Goal: Information Seeking & Learning: Check status

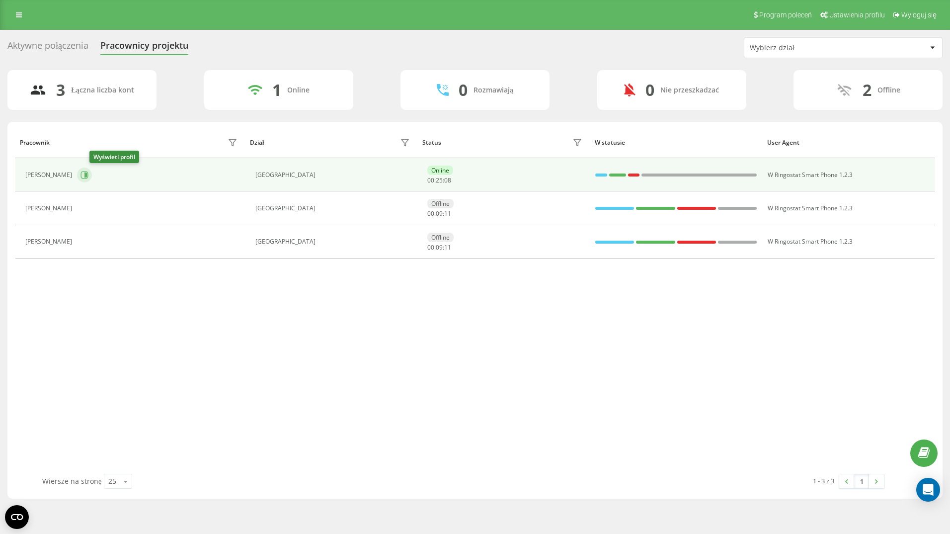
click at [88, 177] on icon at bounding box center [85, 175] width 8 height 8
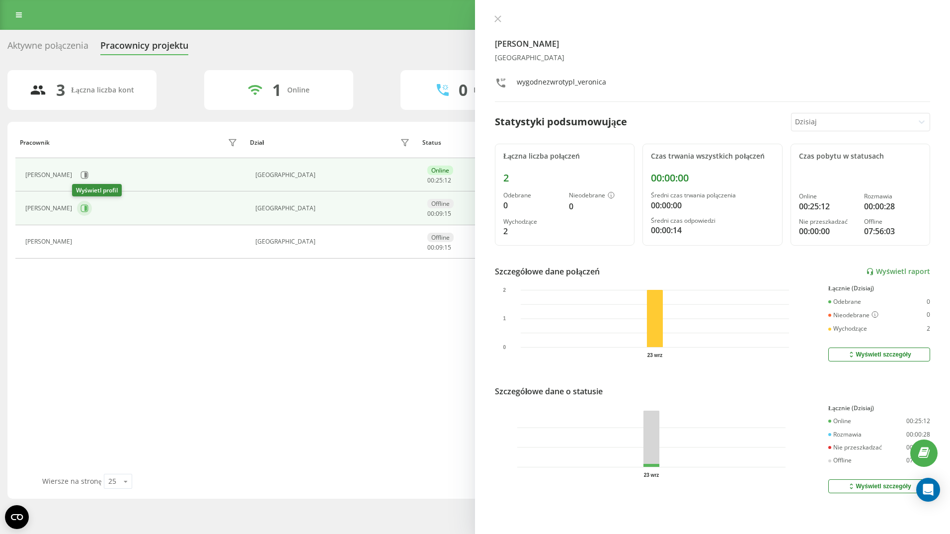
click at [84, 208] on icon at bounding box center [85, 208] width 2 height 5
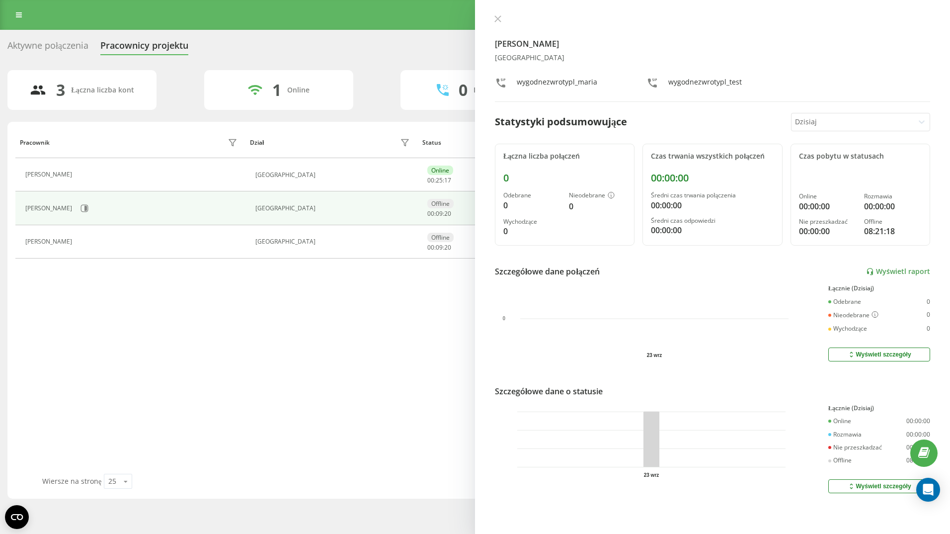
click at [858, 117] on div at bounding box center [852, 121] width 115 height 11
click at [856, 156] on div "Ostatnie 3 dni" at bounding box center [861, 157] width 138 height 16
click at [499, 19] on icon at bounding box center [498, 19] width 6 height 6
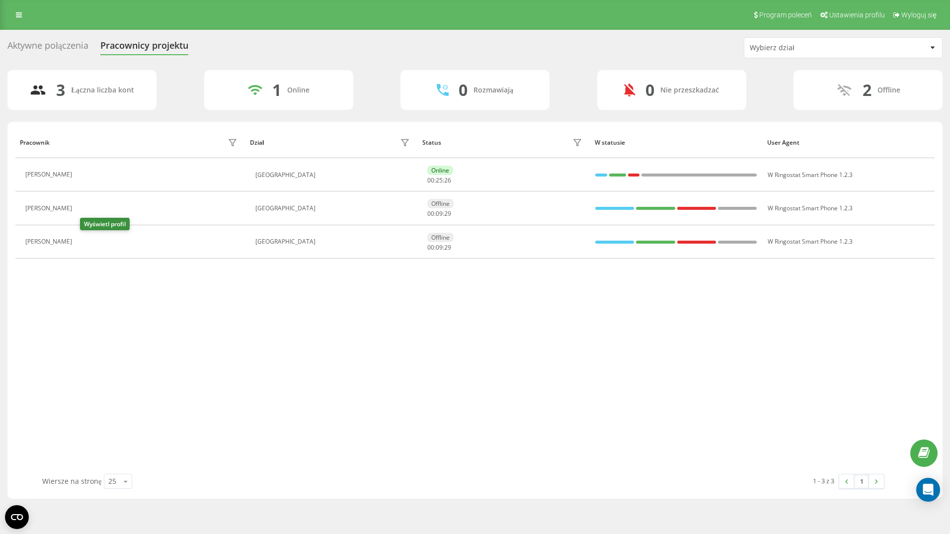
click at [86, 243] on icon at bounding box center [83, 242] width 8 height 8
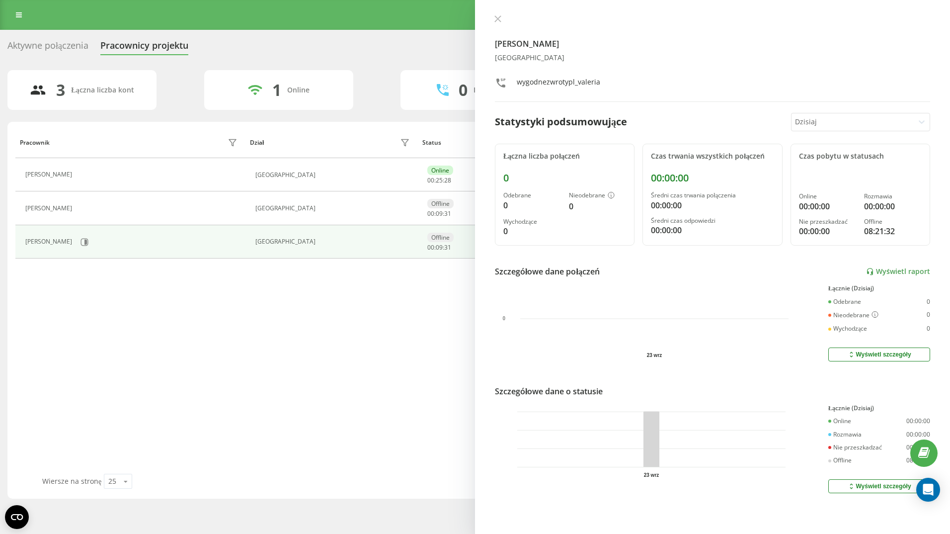
click at [842, 122] on div at bounding box center [852, 121] width 115 height 11
click at [847, 156] on div "Ostatnie 3 dni" at bounding box center [861, 157] width 138 height 16
click at [499, 18] on icon at bounding box center [497, 18] width 7 height 7
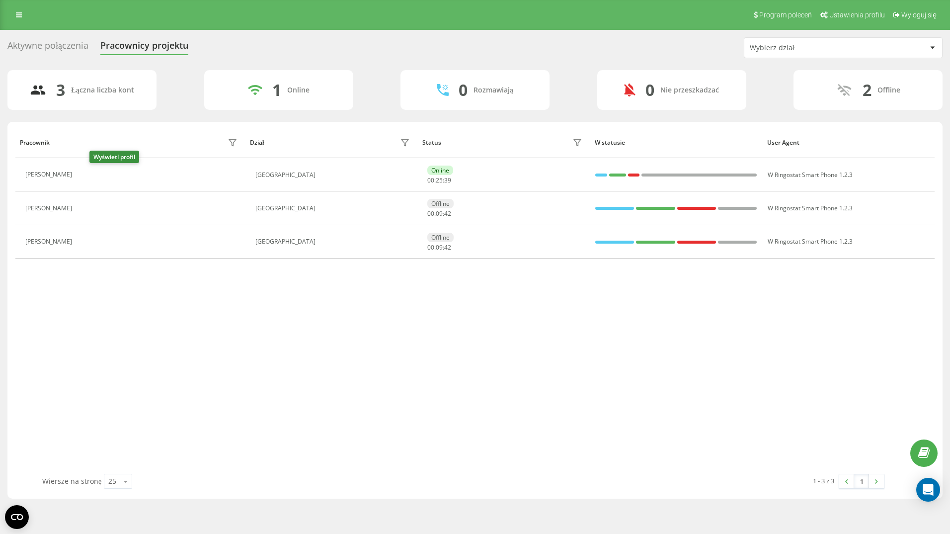
drag, startPoint x: 97, startPoint y: 172, endPoint x: 121, endPoint y: 169, distance: 23.5
click at [85, 172] on icon at bounding box center [84, 174] width 2 height 5
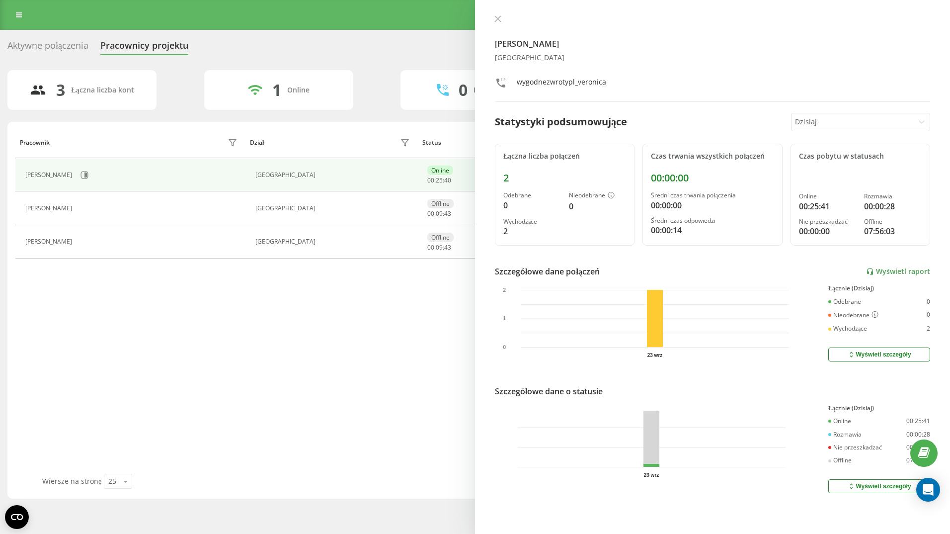
click at [814, 124] on div at bounding box center [852, 121] width 115 height 11
click at [827, 157] on div "Ostatnie 3 dni" at bounding box center [861, 157] width 138 height 16
click at [496, 20] on icon at bounding box center [498, 19] width 6 height 6
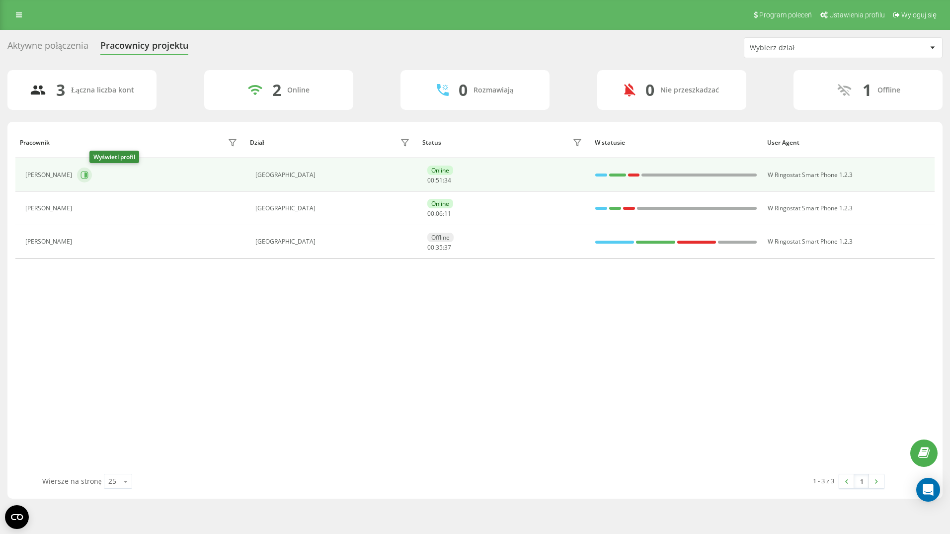
click at [88, 174] on icon at bounding box center [85, 175] width 8 height 8
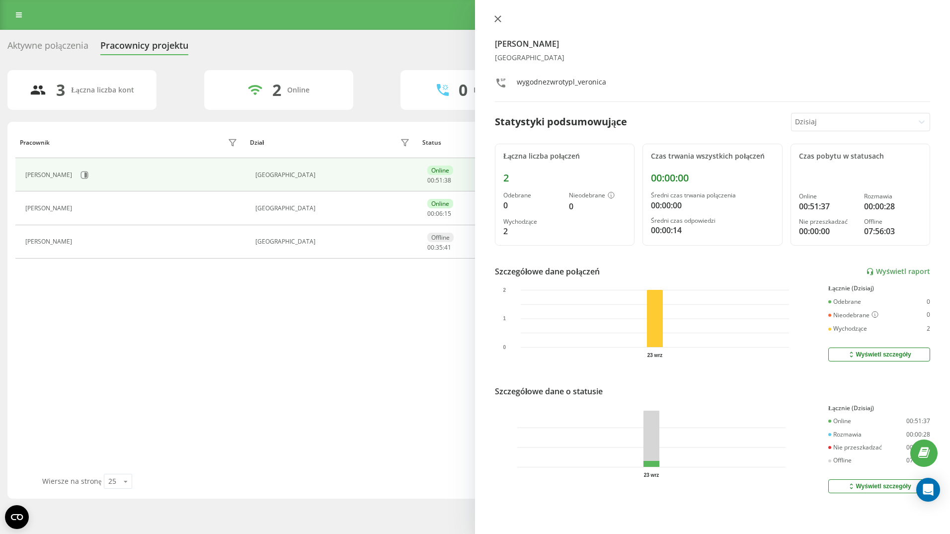
click at [500, 18] on icon at bounding box center [497, 18] width 7 height 7
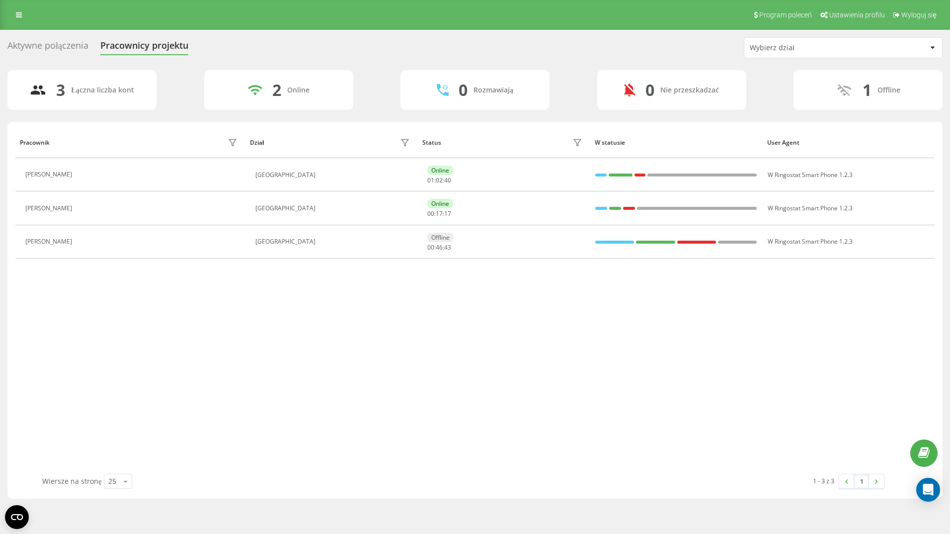
click at [411, 403] on div "Pracownik Dział Status W statusie User Agent [PERSON_NAME] [GEOGRAPHIC_DATA] On…" at bounding box center [474, 300] width 919 height 347
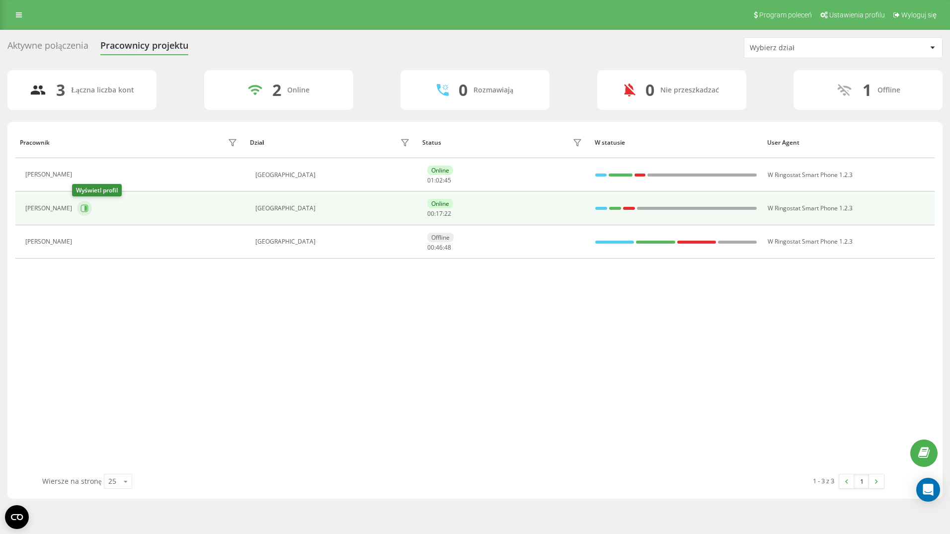
click at [81, 208] on icon at bounding box center [85, 208] width 8 height 8
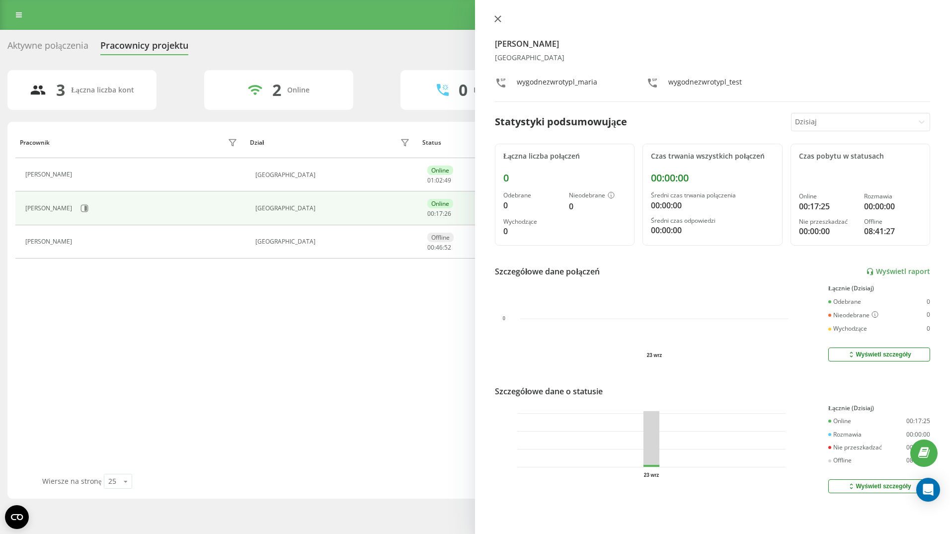
click at [498, 17] on icon at bounding box center [497, 18] width 7 height 7
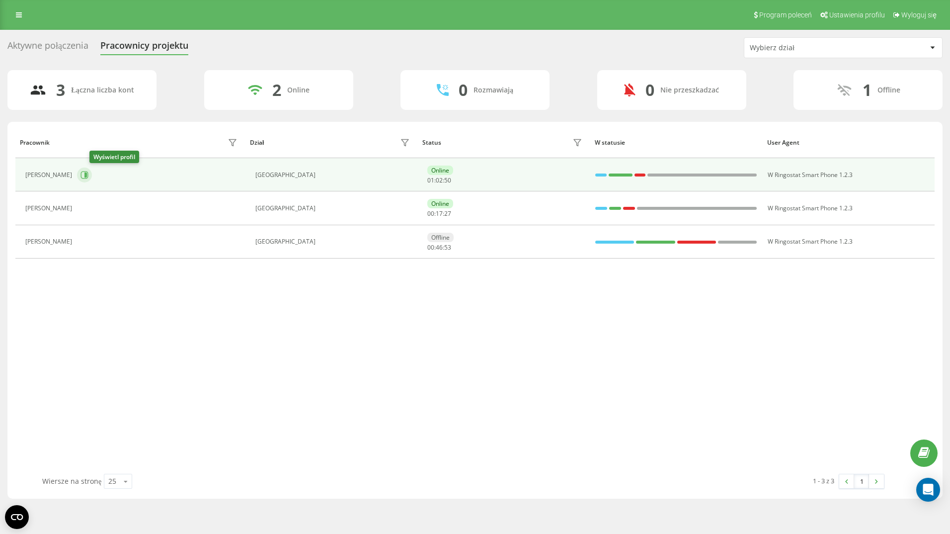
click at [88, 174] on icon at bounding box center [85, 175] width 8 height 8
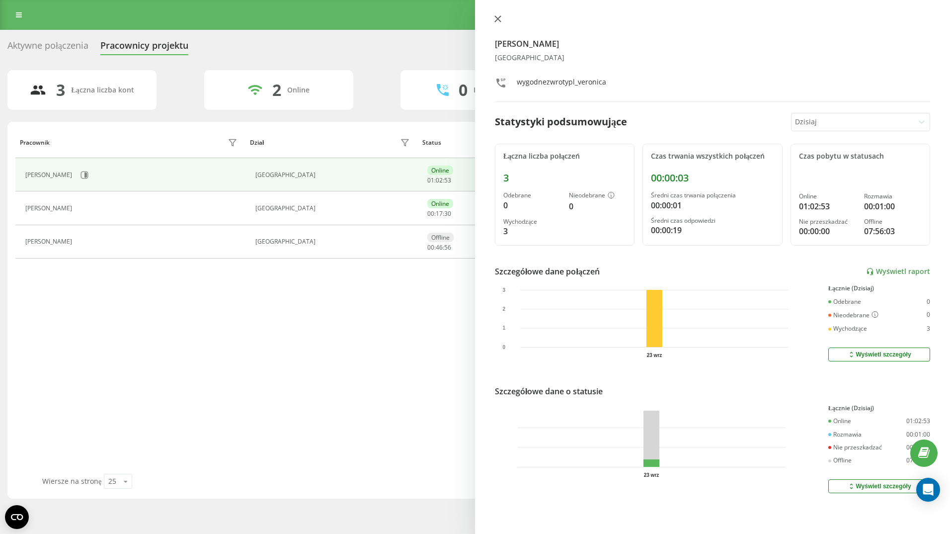
click at [498, 17] on icon at bounding box center [497, 18] width 7 height 7
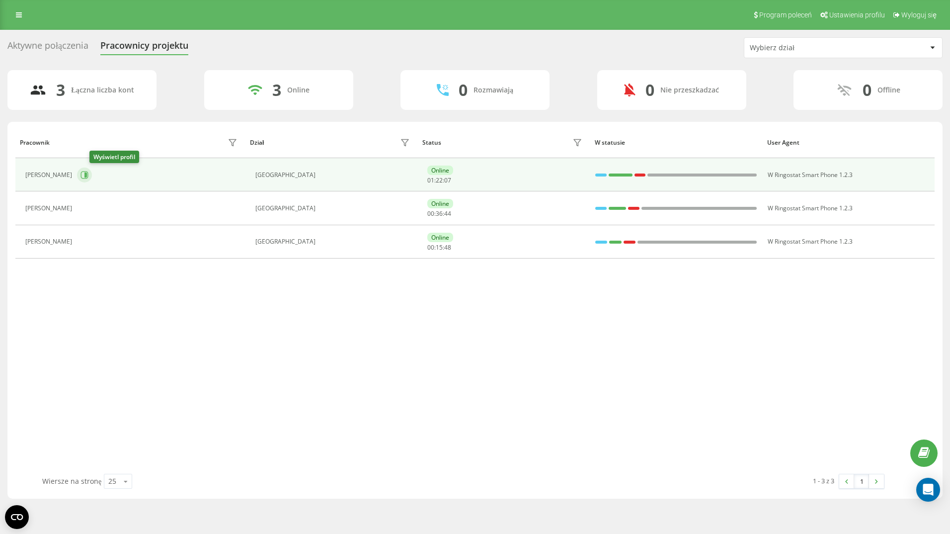
click at [88, 173] on icon at bounding box center [85, 175] width 8 height 8
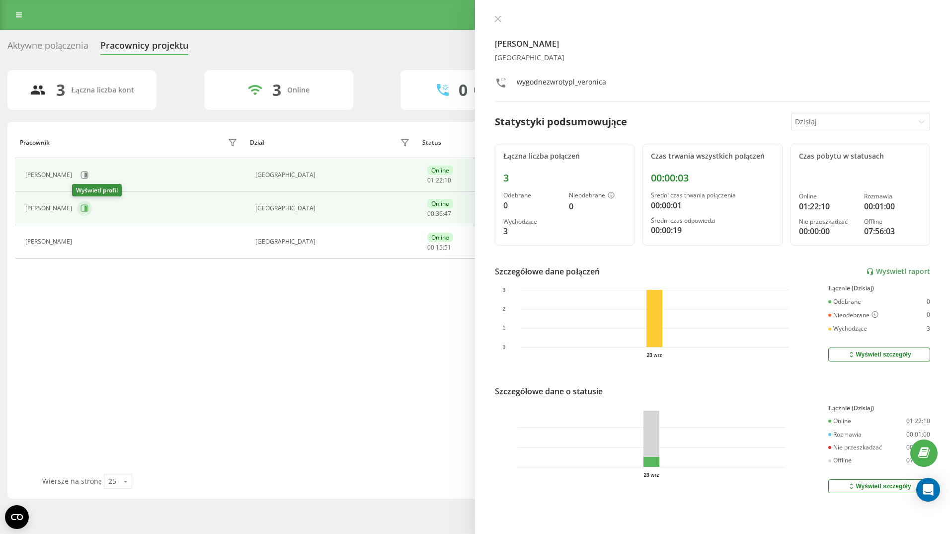
click at [81, 207] on icon at bounding box center [85, 208] width 8 height 8
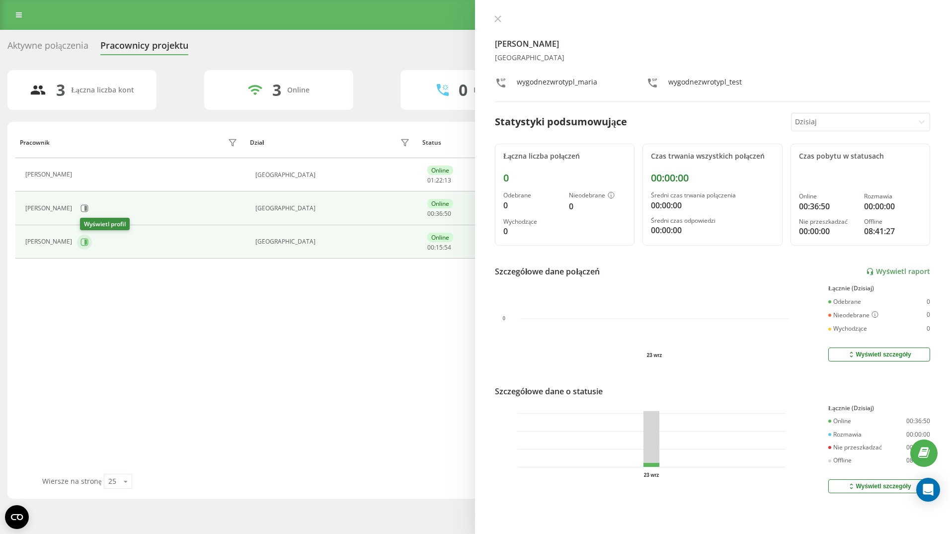
click at [83, 242] on icon at bounding box center [84, 241] width 7 height 7
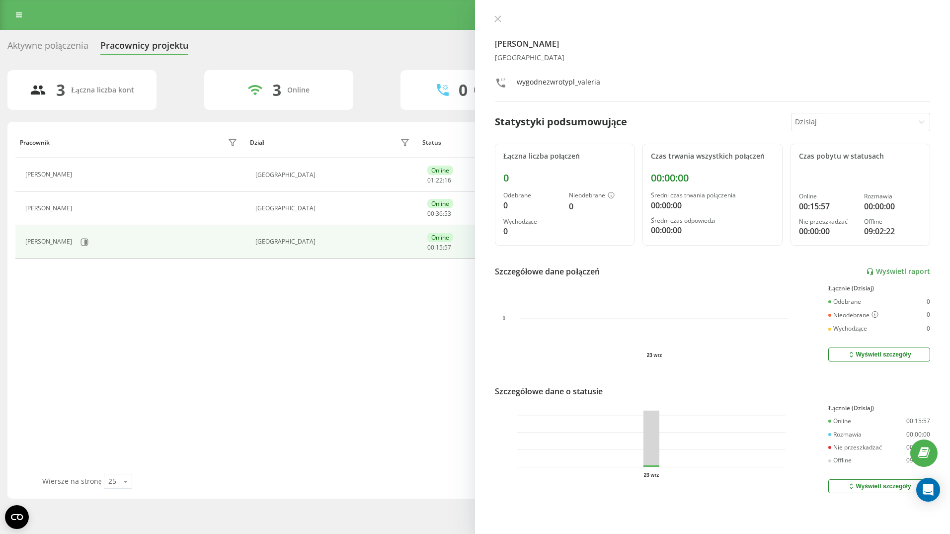
click at [496, 15] on button at bounding box center [497, 19] width 13 height 9
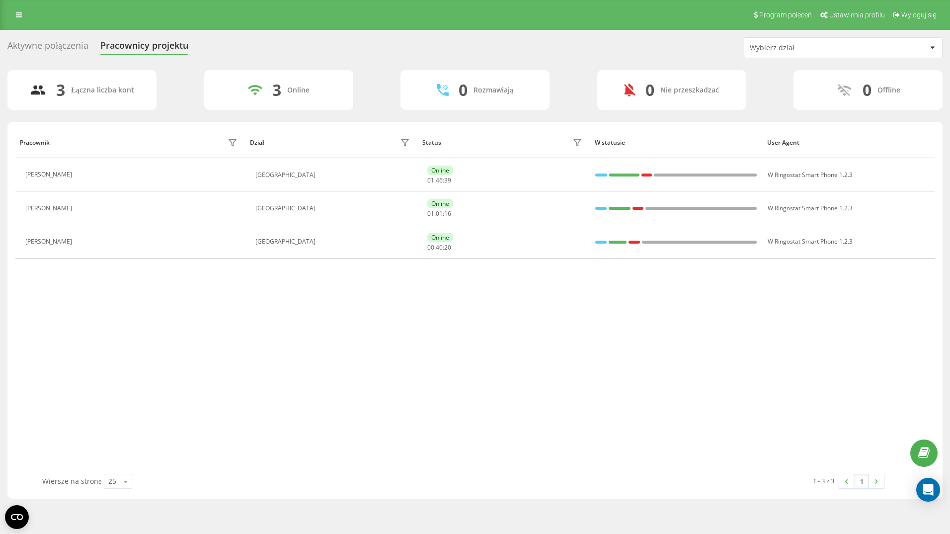
click at [253, 314] on div "Pracownik Dział Status W statusie User Agent [PERSON_NAME] [GEOGRAPHIC_DATA] On…" at bounding box center [474, 300] width 919 height 347
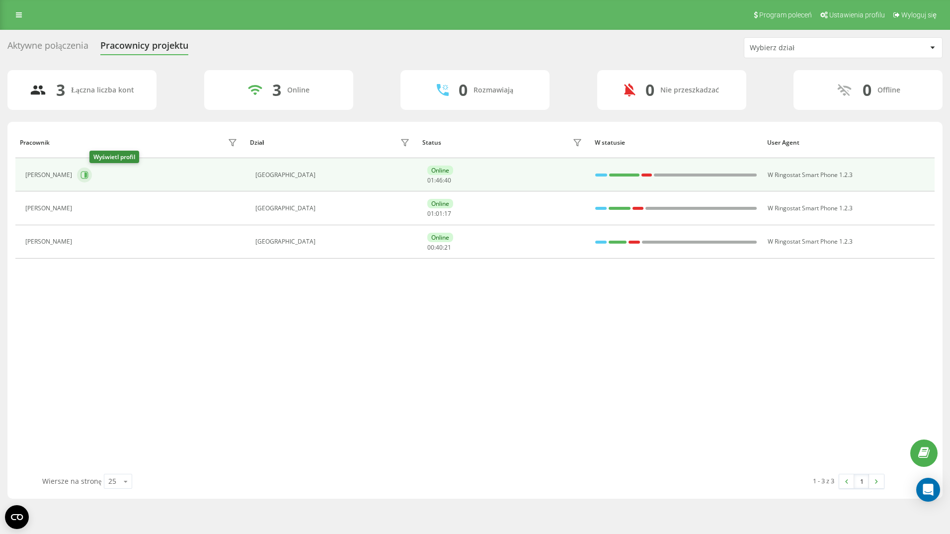
click at [87, 173] on icon at bounding box center [85, 174] width 2 height 5
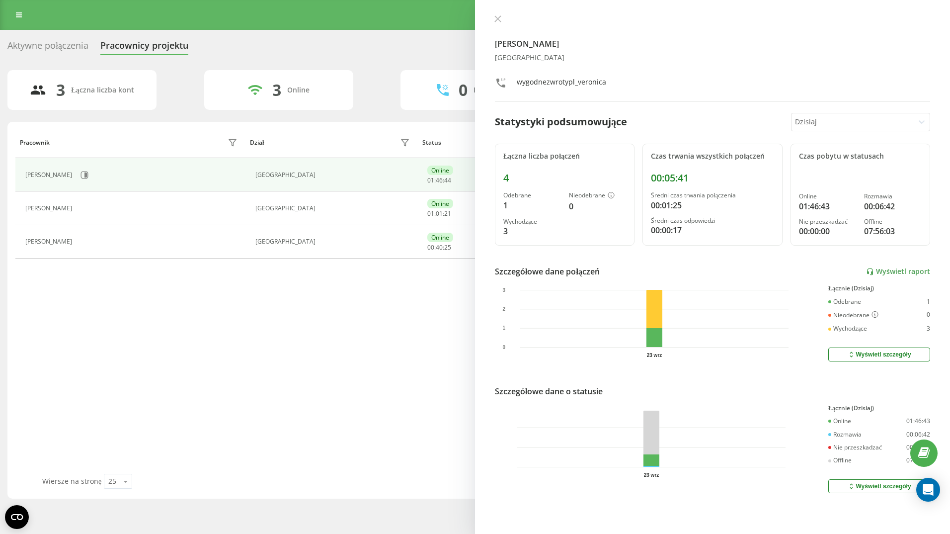
click at [357, 353] on div "Pracownik Dział Status W statusie User Agent [PERSON_NAME] [GEOGRAPHIC_DATA] On…" at bounding box center [474, 300] width 919 height 347
click at [498, 19] on icon at bounding box center [498, 19] width 6 height 6
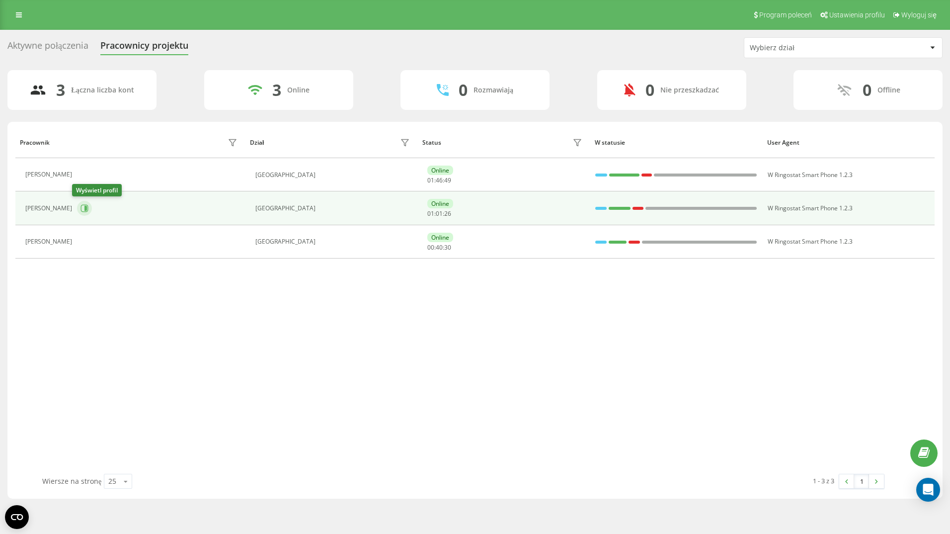
click at [81, 208] on icon at bounding box center [85, 208] width 8 height 8
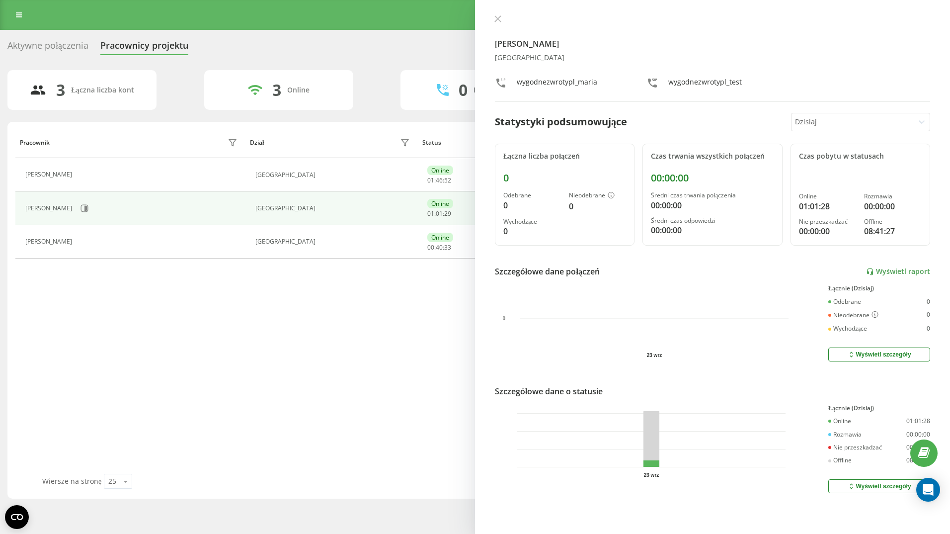
drag, startPoint x: 498, startPoint y: 17, endPoint x: 246, endPoint y: 142, distance: 281.1
click at [497, 17] on icon at bounding box center [497, 18] width 7 height 7
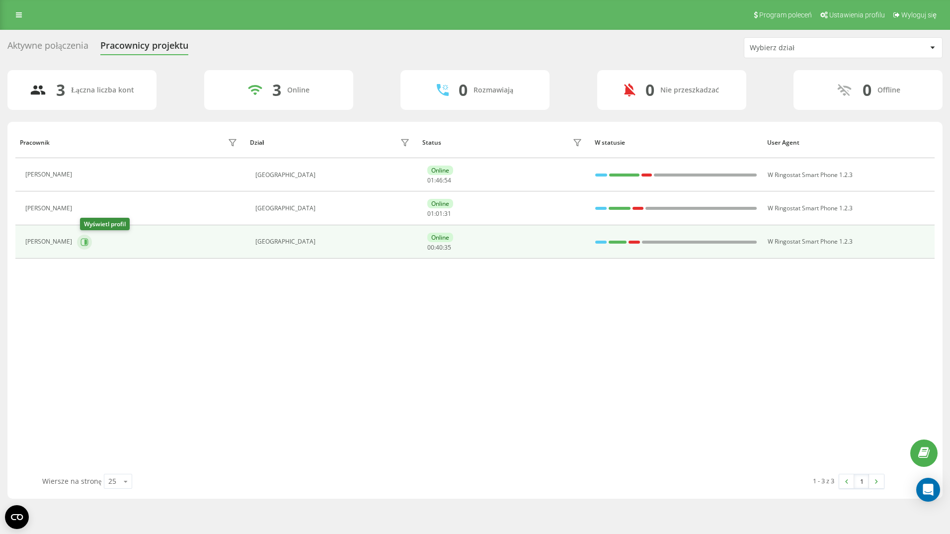
click at [86, 242] on icon at bounding box center [85, 242] width 8 height 8
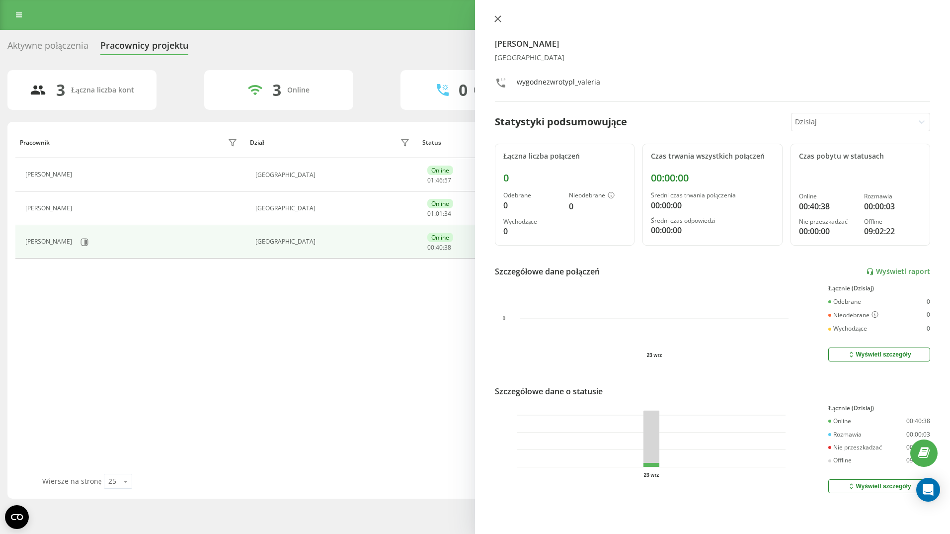
click at [497, 16] on icon at bounding box center [497, 18] width 7 height 7
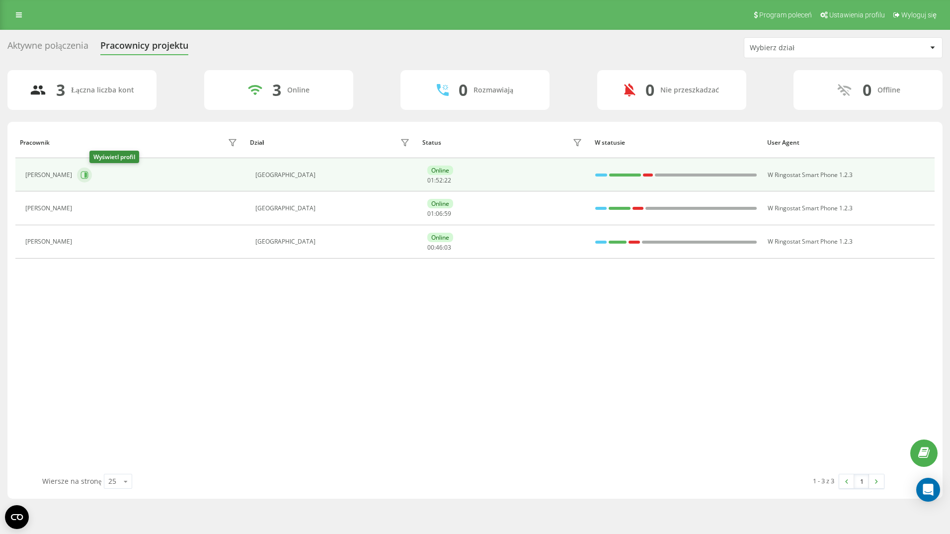
click at [87, 177] on icon at bounding box center [85, 174] width 2 height 5
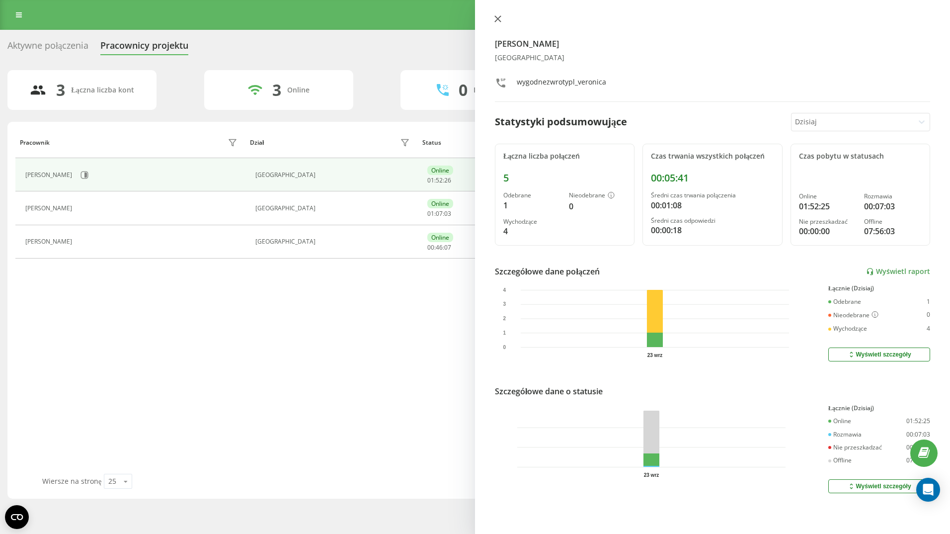
click at [498, 17] on icon at bounding box center [497, 18] width 7 height 7
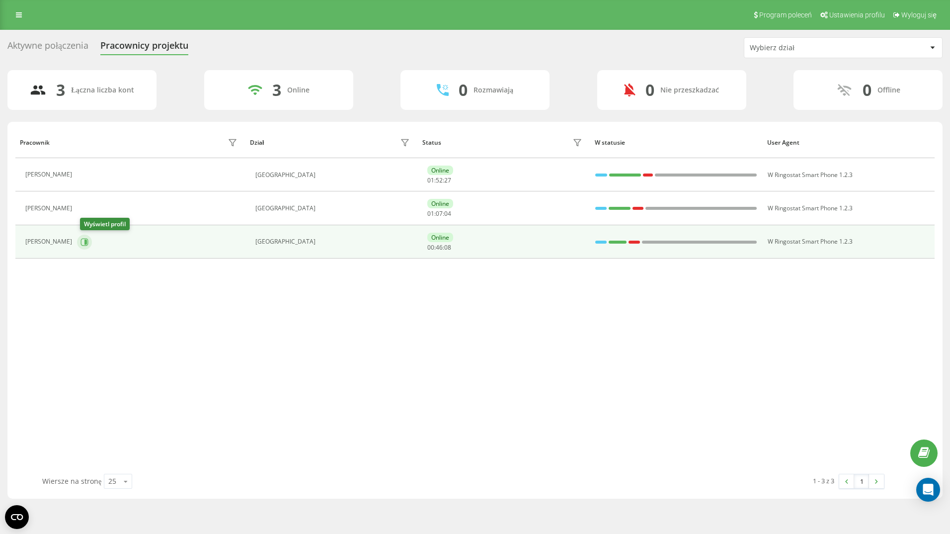
click at [84, 243] on icon at bounding box center [84, 241] width 7 height 7
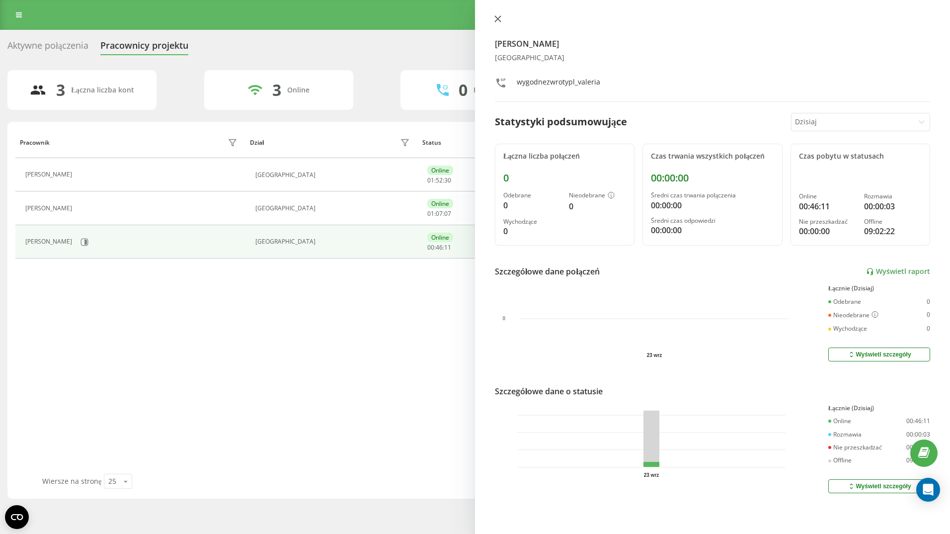
click at [500, 17] on icon at bounding box center [497, 18] width 7 height 7
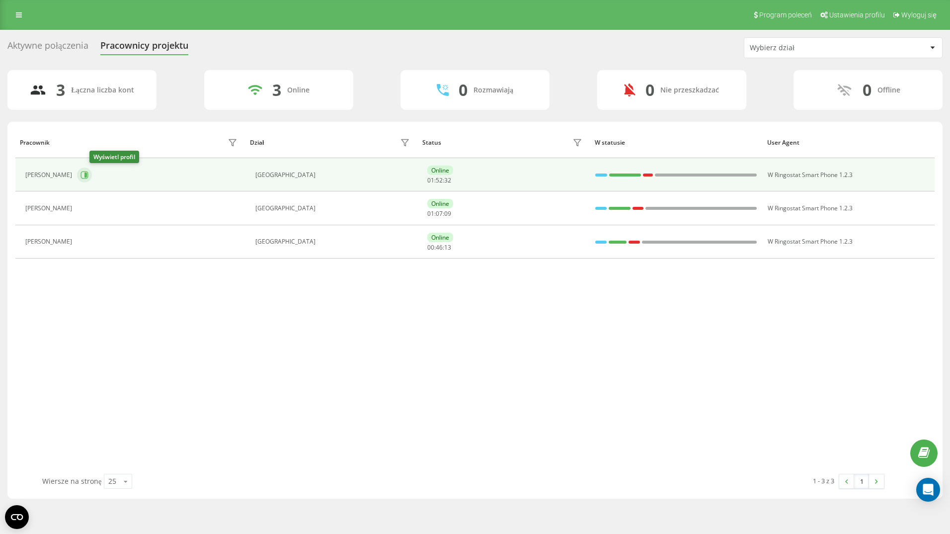
click at [88, 174] on icon at bounding box center [85, 175] width 8 height 8
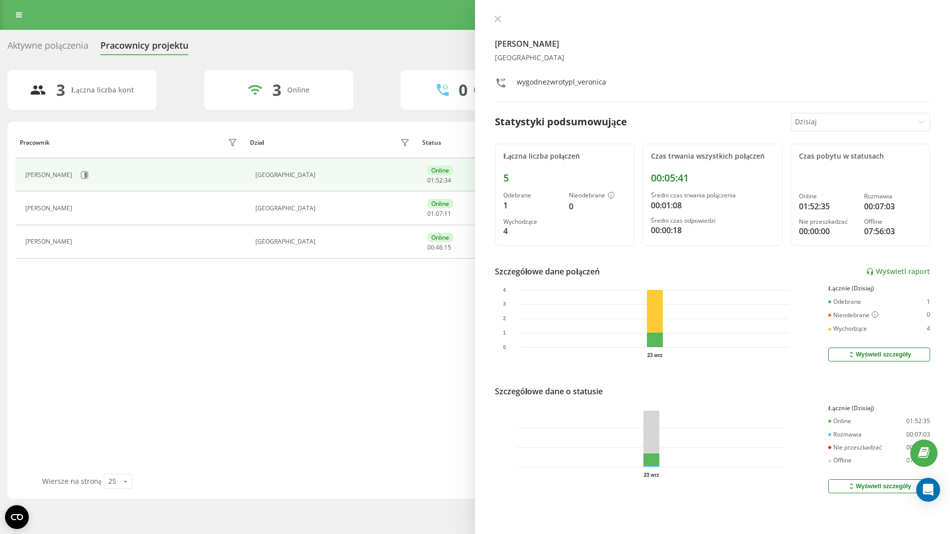
click at [818, 120] on div at bounding box center [852, 121] width 115 height 11
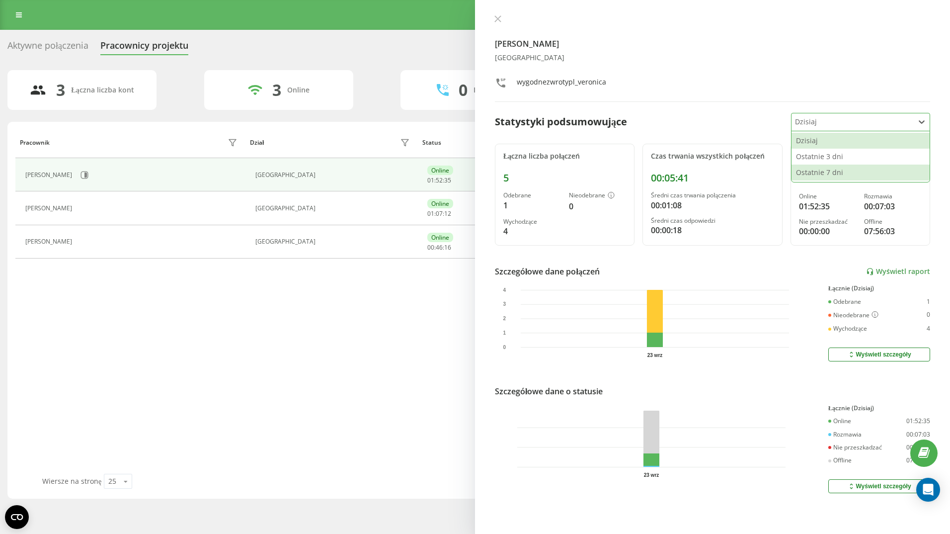
click at [827, 174] on div "Ostatnie 7 dni" at bounding box center [861, 172] width 138 height 16
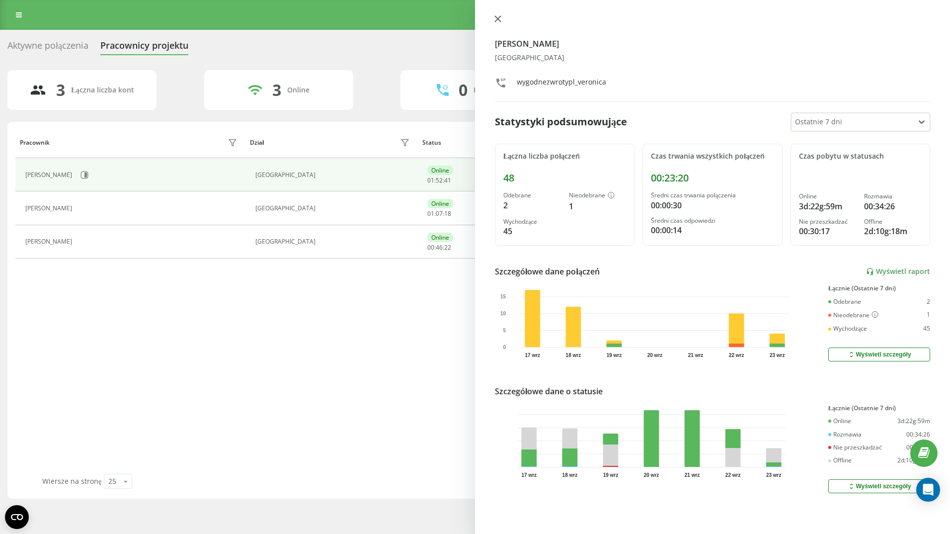
click at [500, 16] on icon at bounding box center [498, 19] width 6 height 6
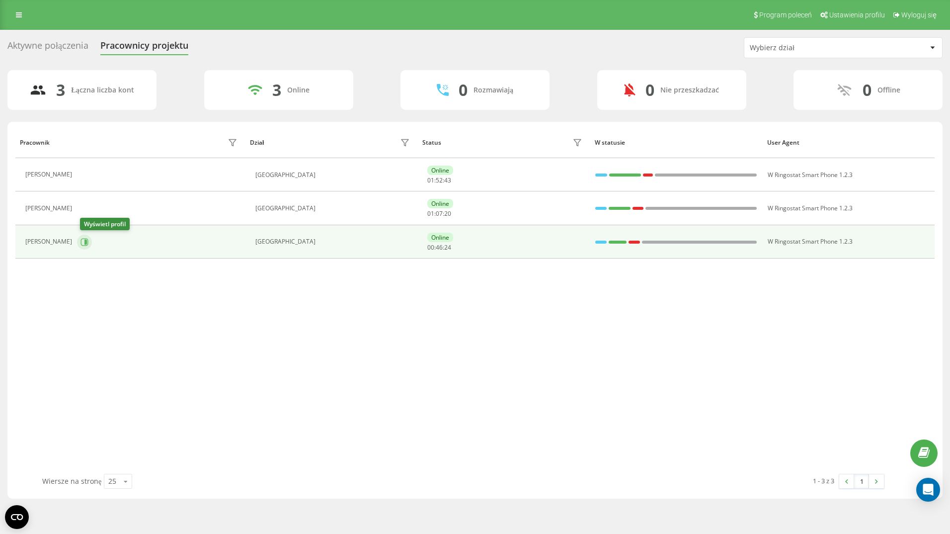
click at [86, 240] on icon at bounding box center [85, 242] width 8 height 8
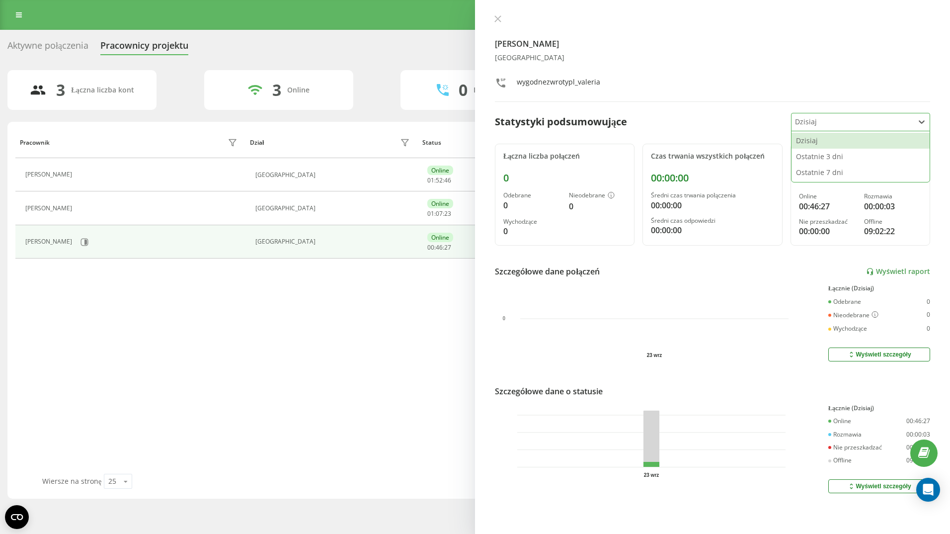
drag, startPoint x: 865, startPoint y: 116, endPoint x: 865, endPoint y: 124, distance: 8.0
click at [865, 115] on div "Dzisiaj" at bounding box center [853, 121] width 122 height 17
click at [835, 175] on div "Ostatnie 7 dni" at bounding box center [861, 172] width 138 height 16
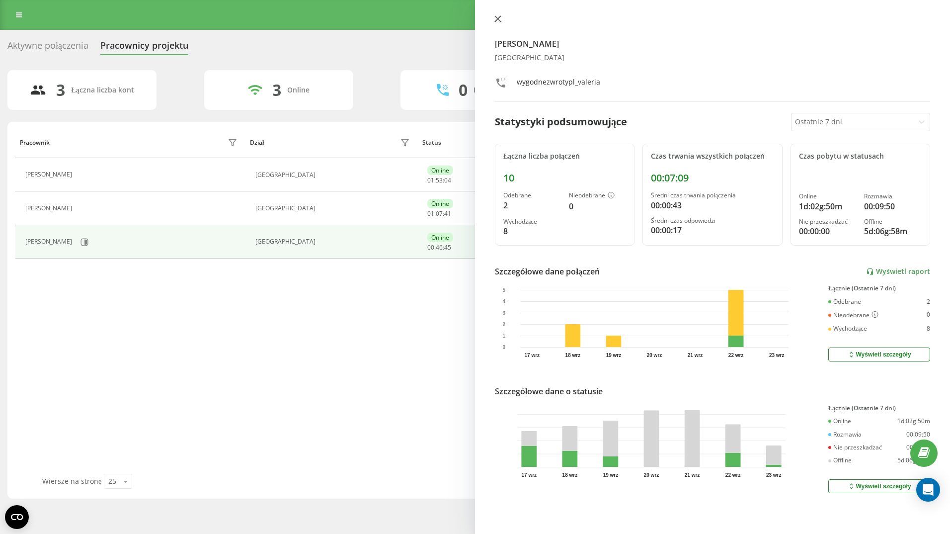
click at [500, 21] on icon at bounding box center [498, 19] width 6 height 6
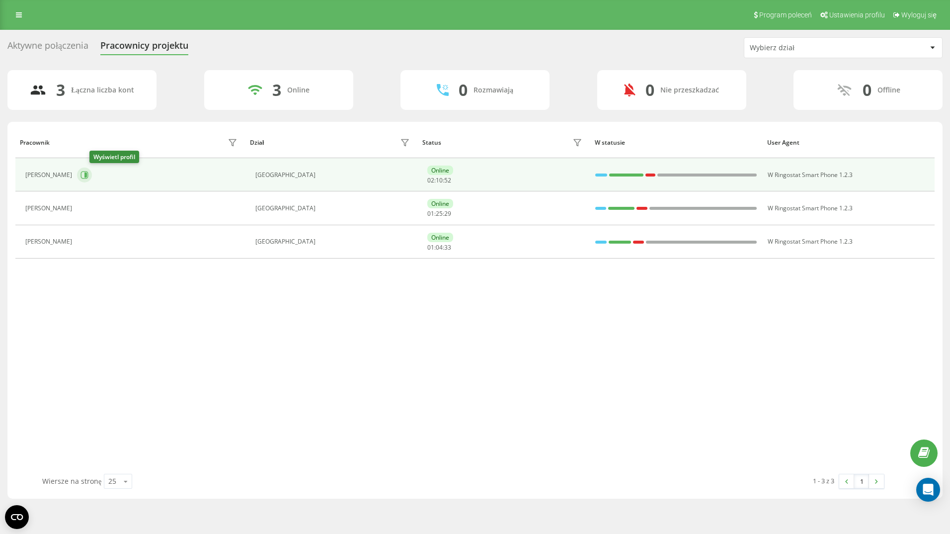
click at [87, 173] on icon at bounding box center [85, 174] width 2 height 5
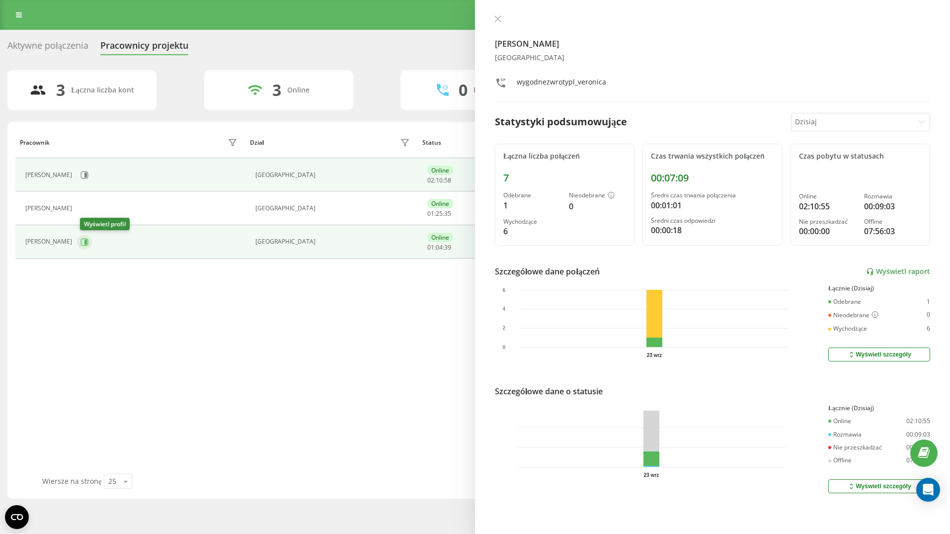
click at [84, 238] on icon at bounding box center [85, 242] width 8 height 8
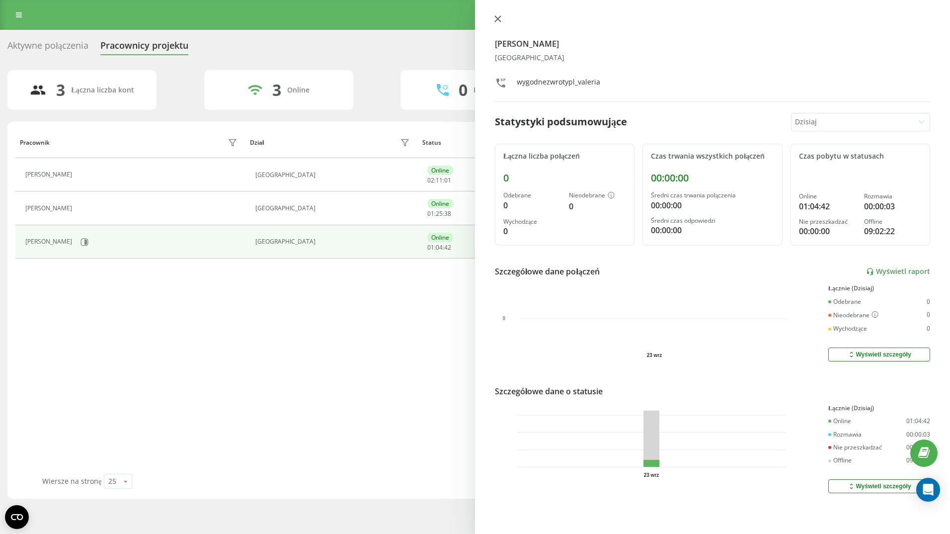
click at [496, 17] on icon at bounding box center [498, 19] width 6 height 6
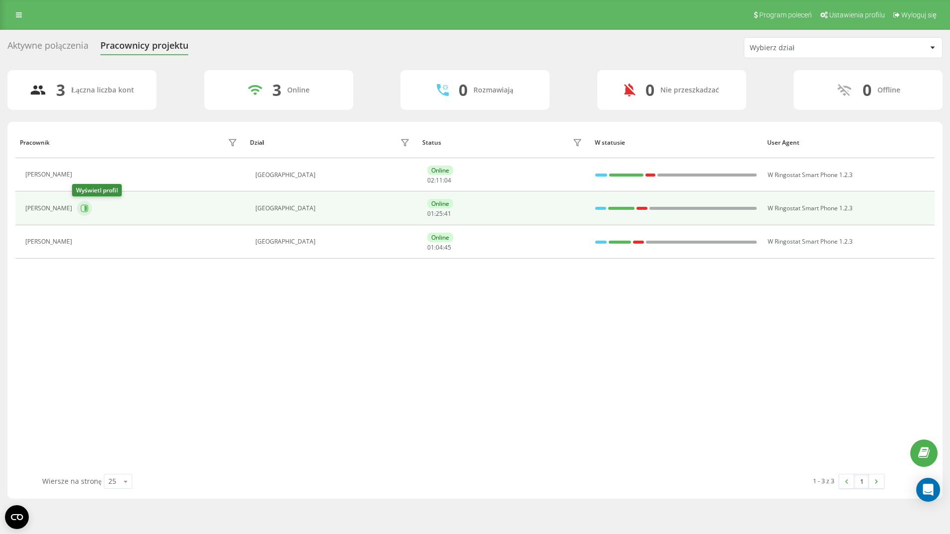
click at [81, 205] on icon at bounding box center [84, 208] width 7 height 7
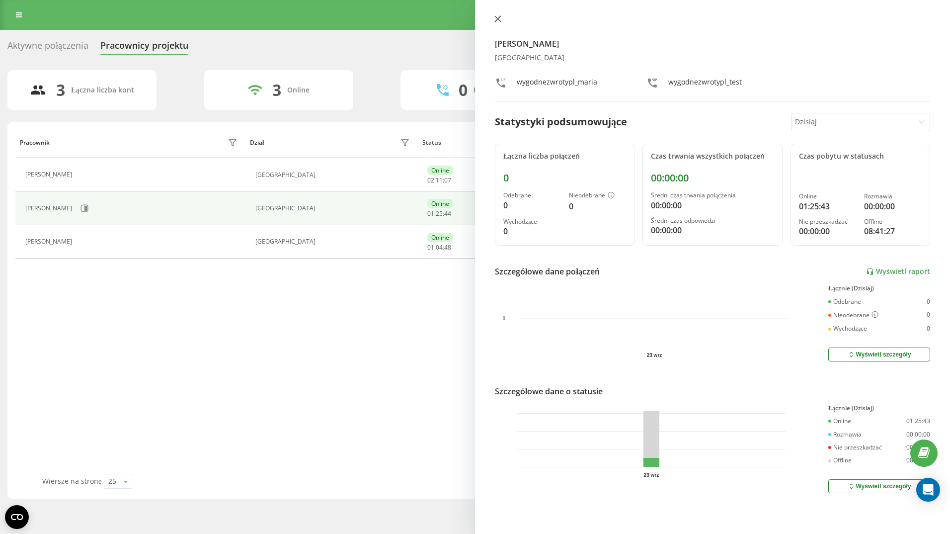
click at [501, 17] on icon at bounding box center [497, 18] width 7 height 7
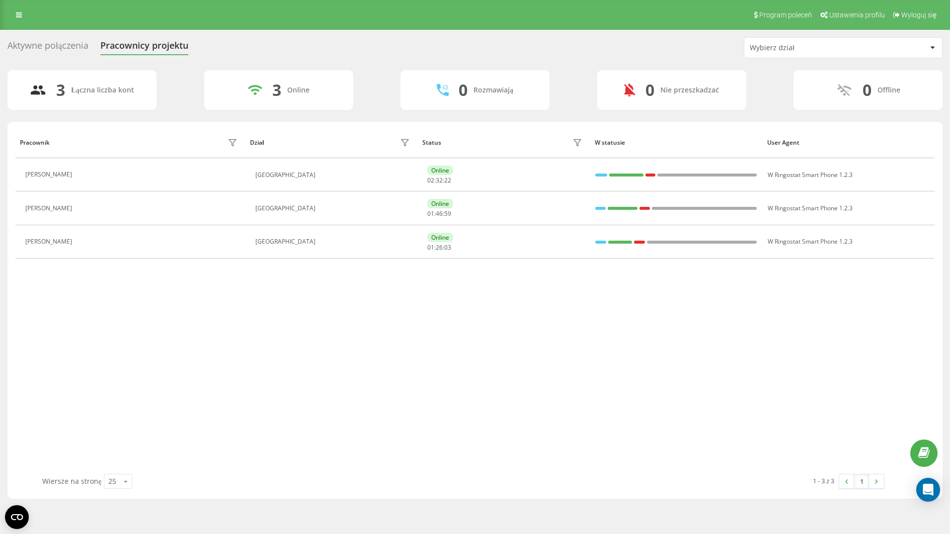
click at [455, 284] on div "Pracownik Dział Status W statusie User Agent [PERSON_NAME] [GEOGRAPHIC_DATA] On…" at bounding box center [474, 300] width 919 height 347
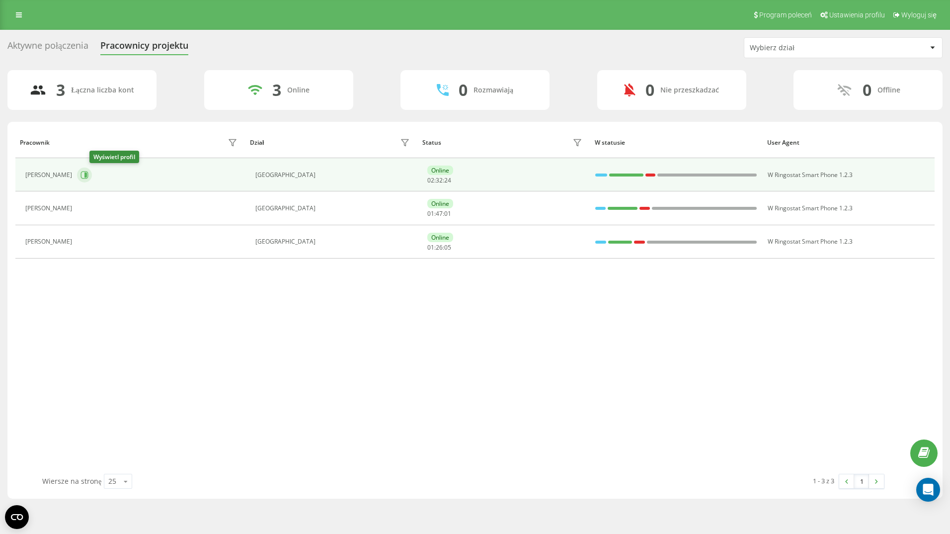
click at [88, 174] on icon at bounding box center [85, 175] width 8 height 8
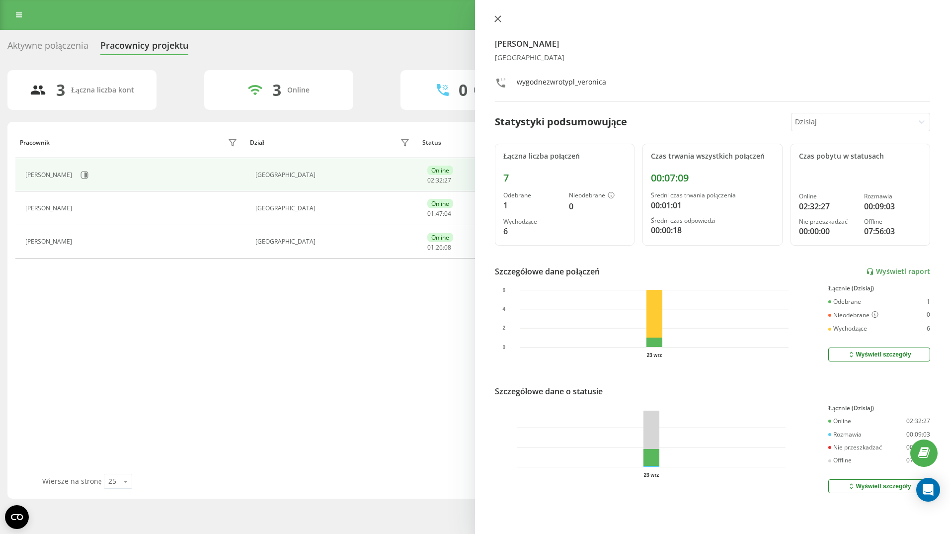
click at [496, 19] on icon at bounding box center [497, 18] width 7 height 7
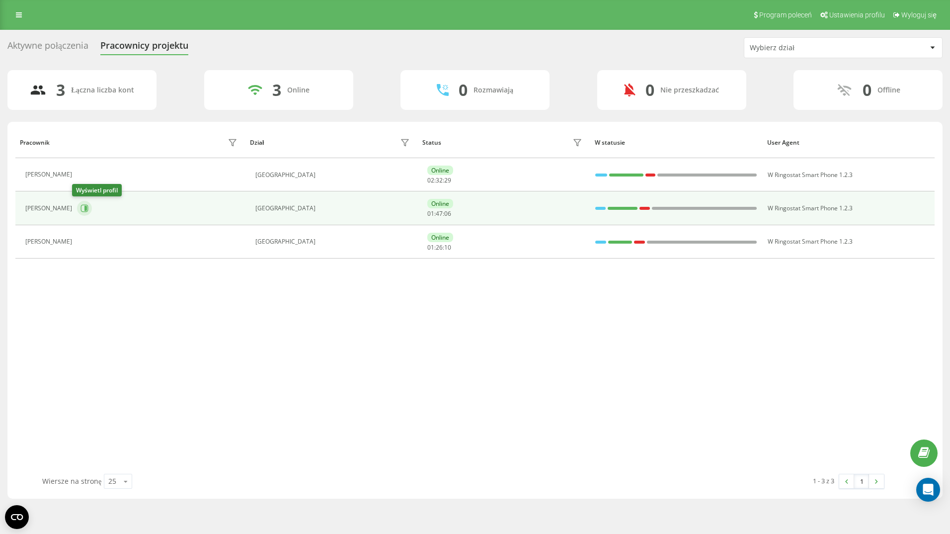
click at [81, 208] on icon at bounding box center [85, 208] width 8 height 8
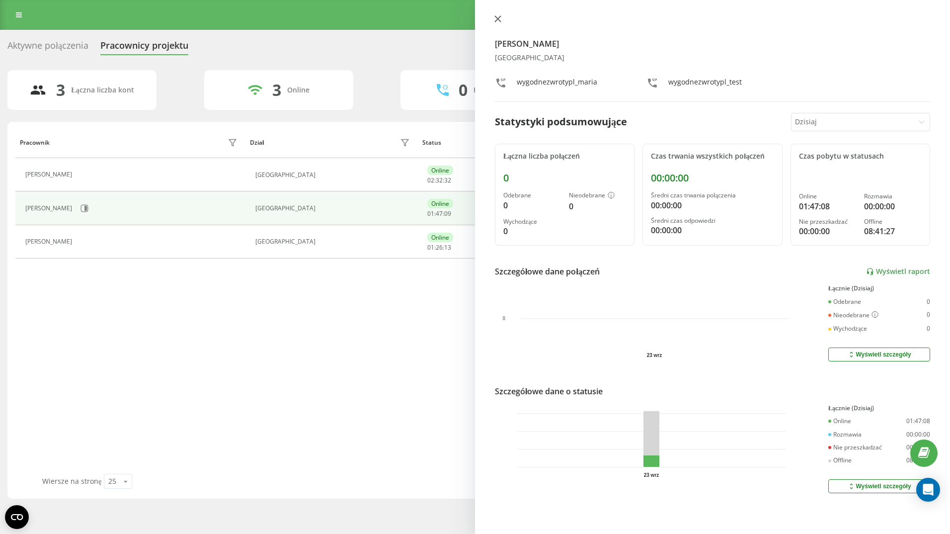
click at [499, 17] on icon at bounding box center [498, 19] width 6 height 6
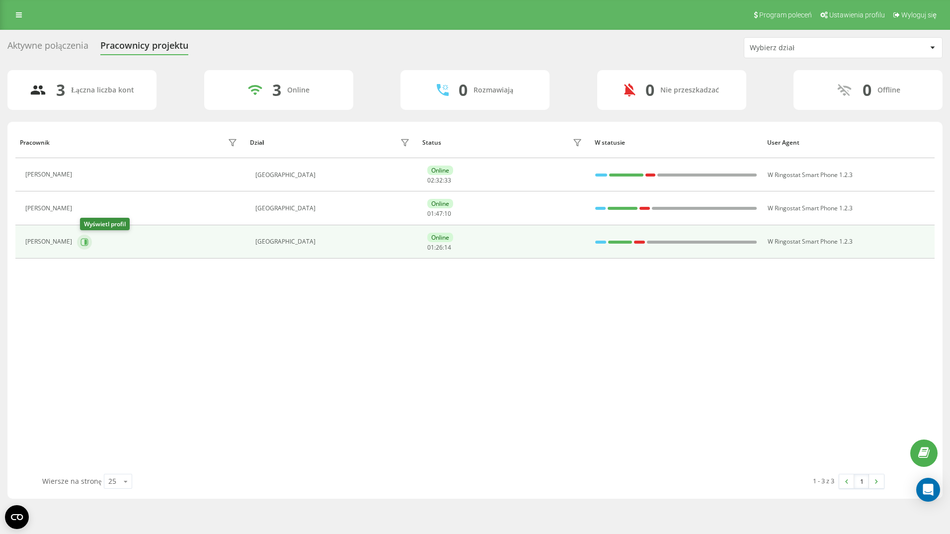
click at [85, 243] on icon at bounding box center [85, 242] width 8 height 8
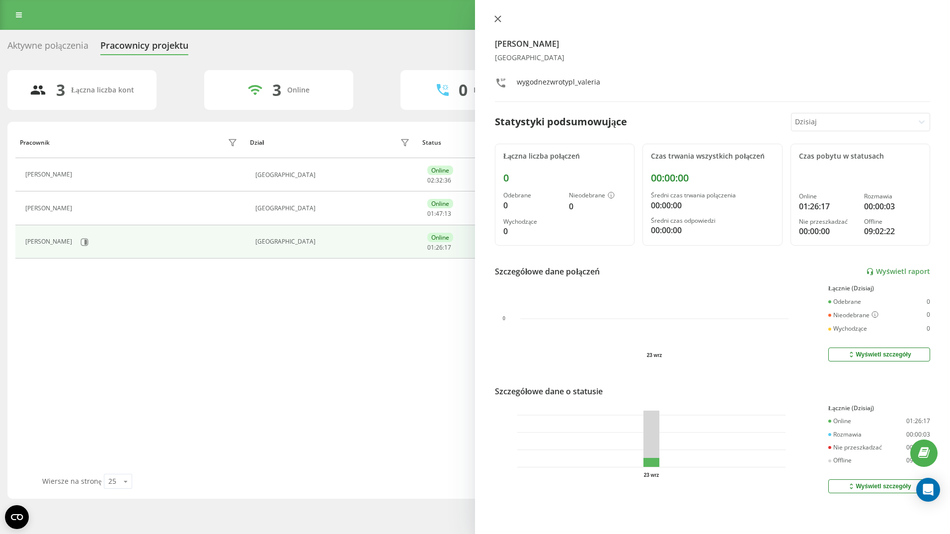
click at [495, 18] on icon at bounding box center [497, 18] width 7 height 7
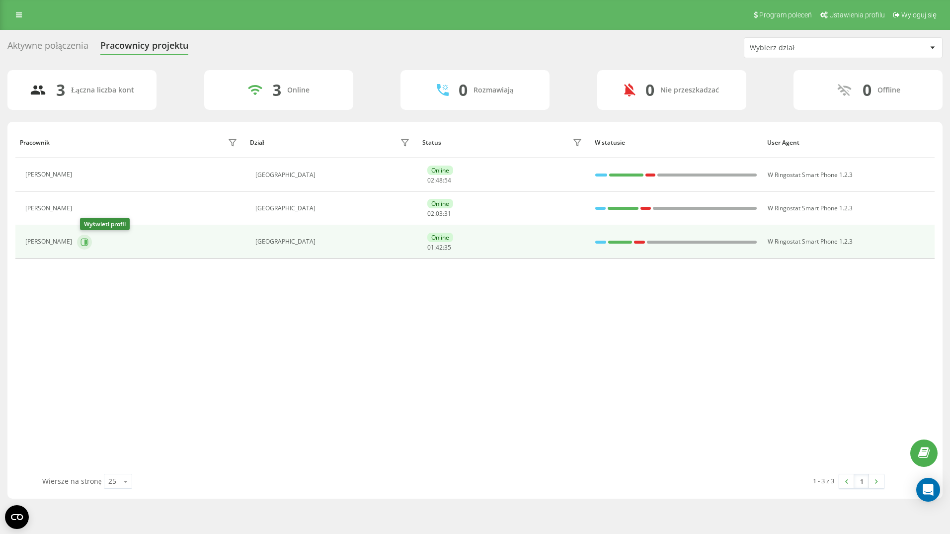
click at [85, 242] on icon at bounding box center [85, 242] width 8 height 8
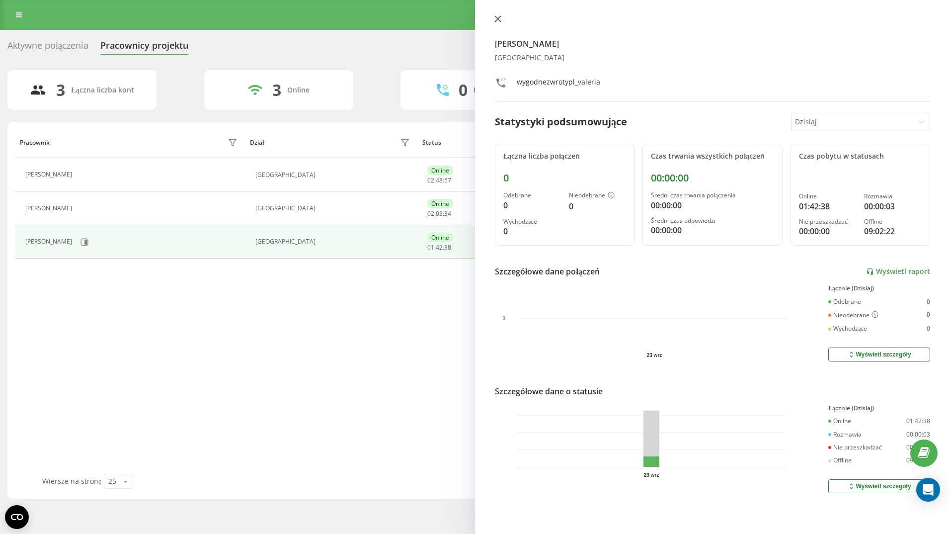
click at [499, 16] on icon at bounding box center [497, 18] width 7 height 7
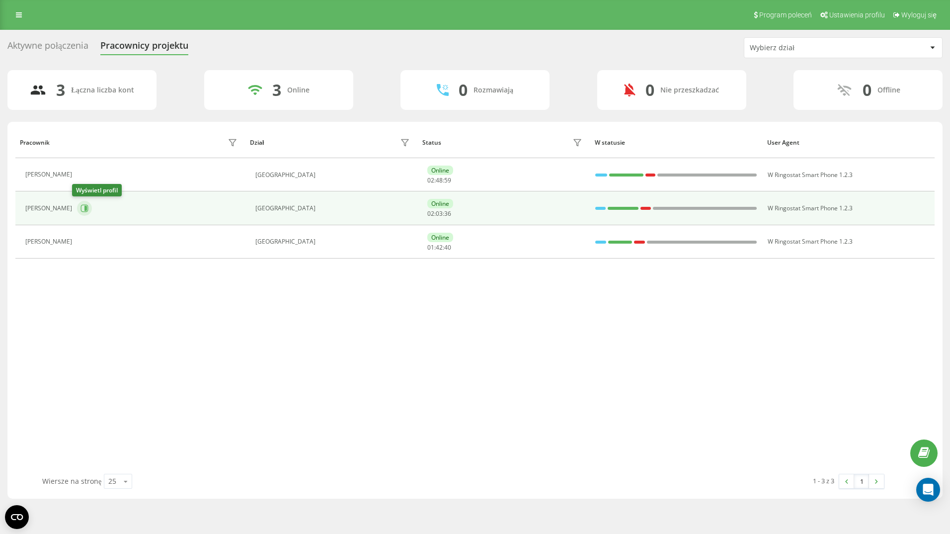
click at [84, 206] on icon at bounding box center [85, 208] width 2 height 5
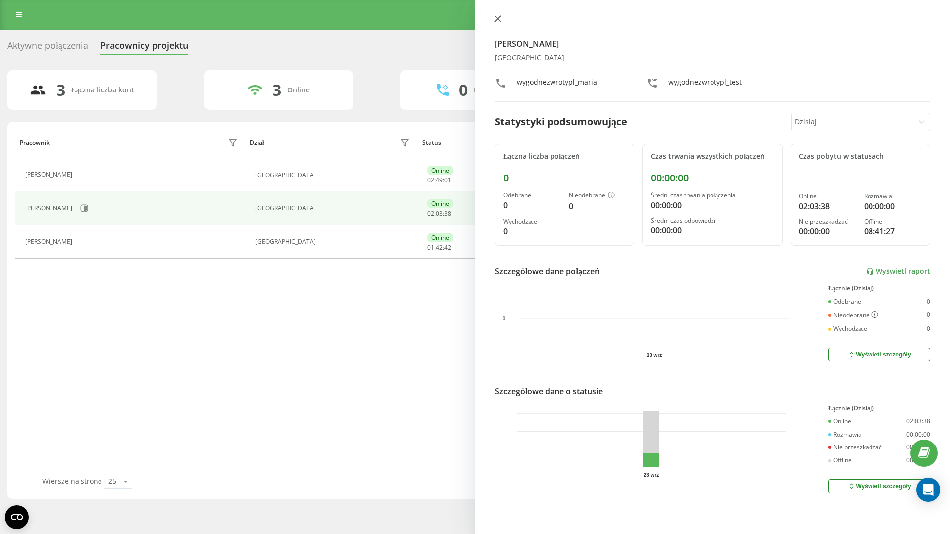
click at [497, 15] on button at bounding box center [497, 19] width 13 height 9
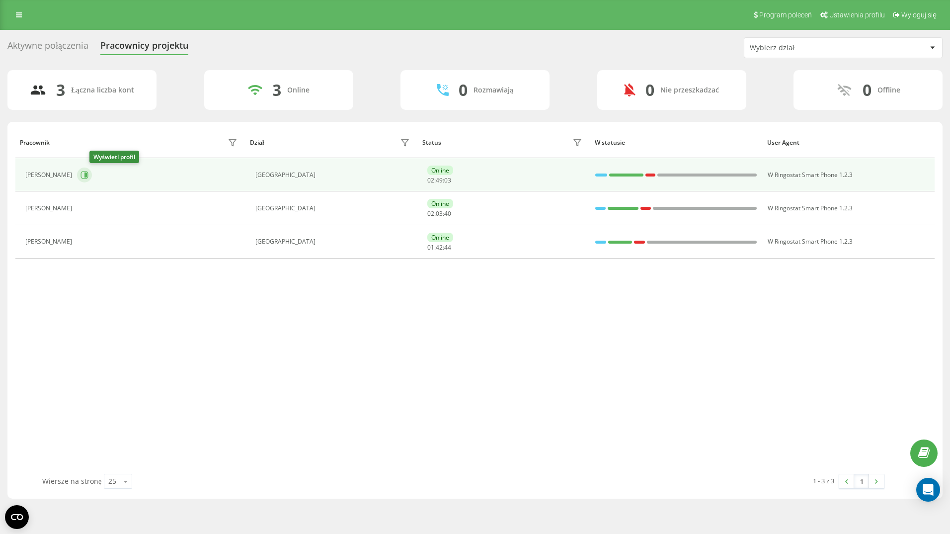
click at [88, 172] on icon at bounding box center [85, 175] width 8 height 8
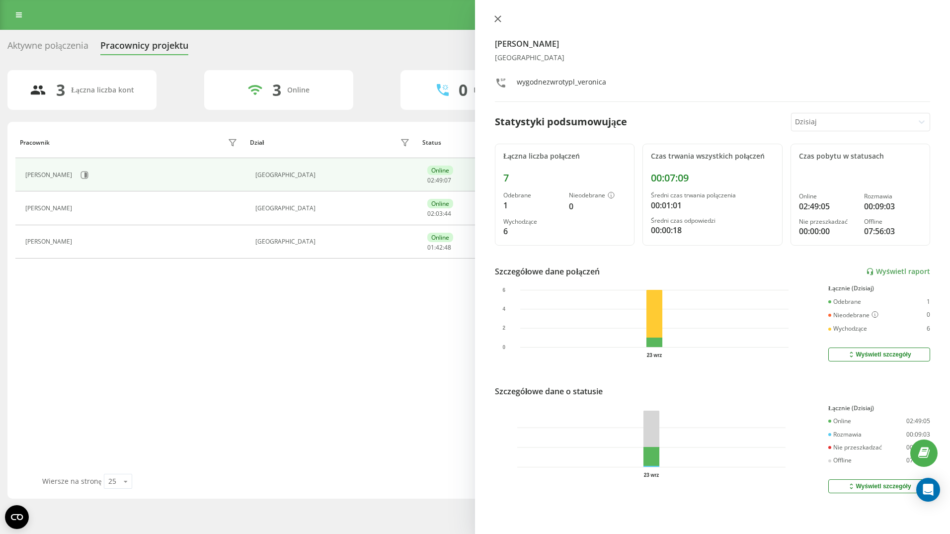
click at [496, 17] on icon at bounding box center [498, 19] width 6 height 6
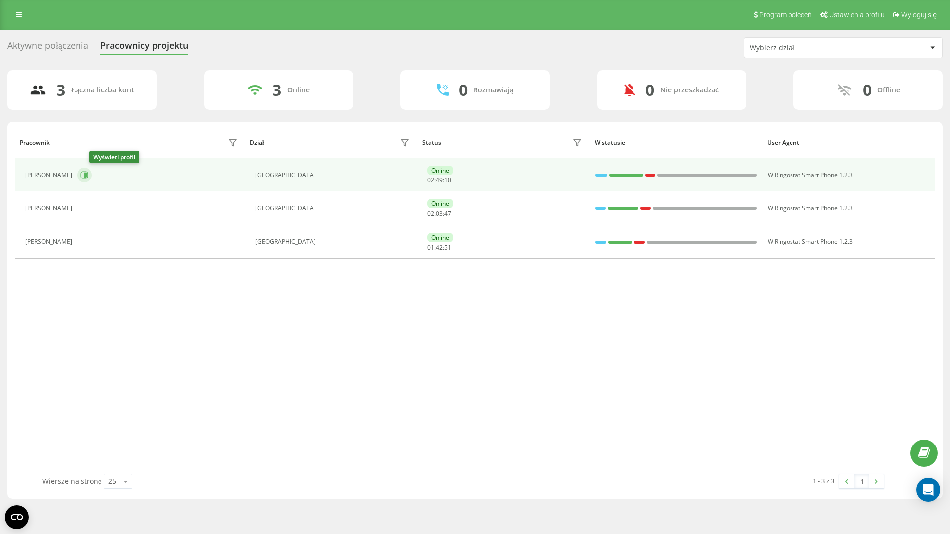
click at [88, 172] on icon at bounding box center [85, 175] width 8 height 8
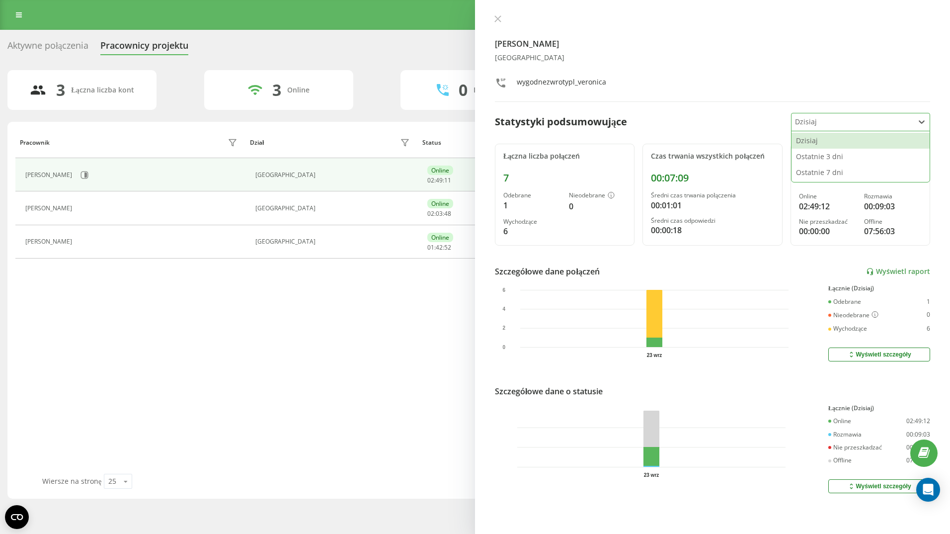
click at [834, 120] on div at bounding box center [852, 121] width 115 height 11
click at [832, 156] on div "Ostatnie 3 dni" at bounding box center [861, 157] width 138 height 16
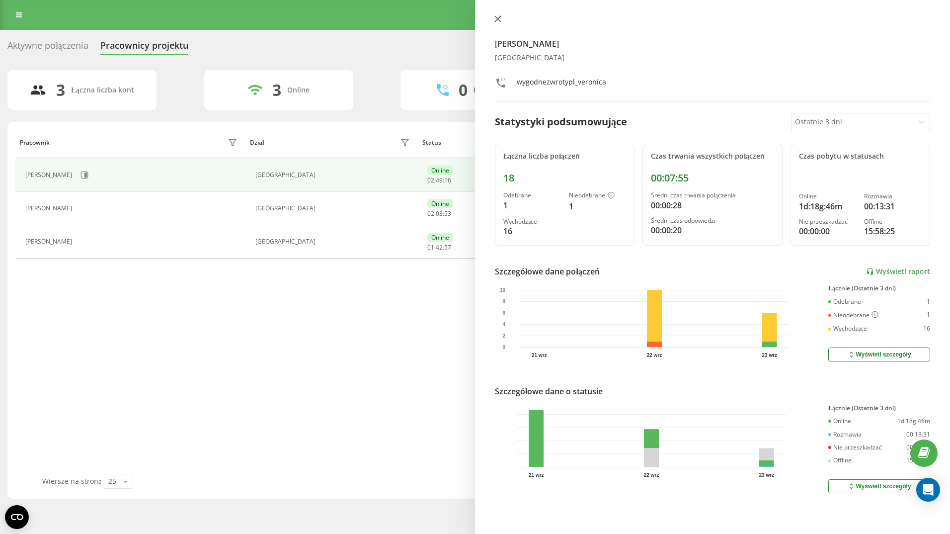
click at [498, 17] on icon at bounding box center [497, 18] width 7 height 7
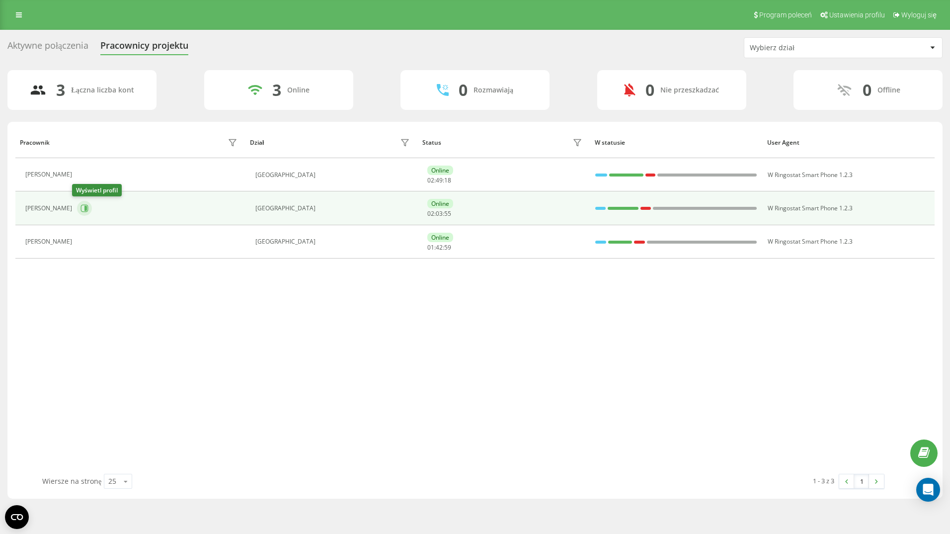
click at [81, 207] on icon at bounding box center [85, 208] width 8 height 8
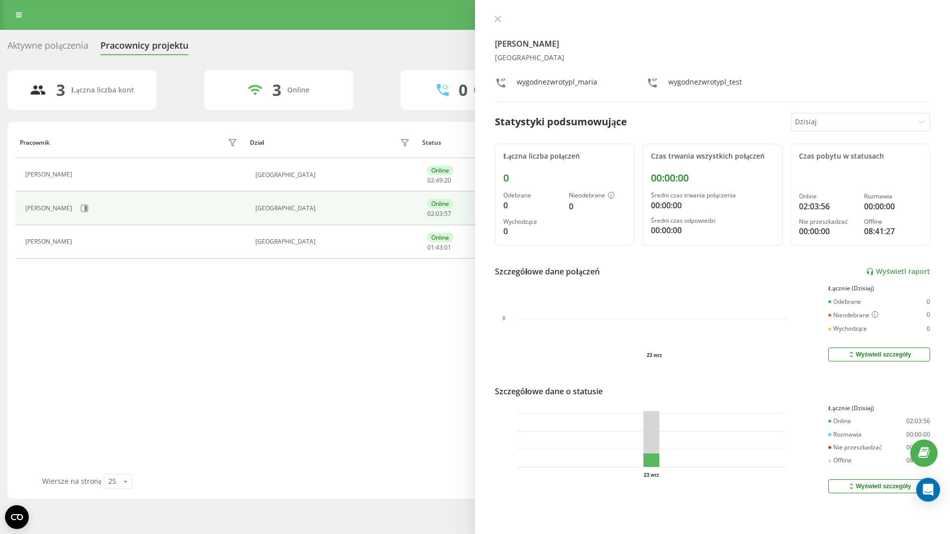
click at [833, 123] on div at bounding box center [852, 121] width 115 height 11
click at [819, 157] on div "Ostatnie 3 dni" at bounding box center [861, 157] width 138 height 16
click at [495, 20] on icon at bounding box center [497, 18] width 7 height 7
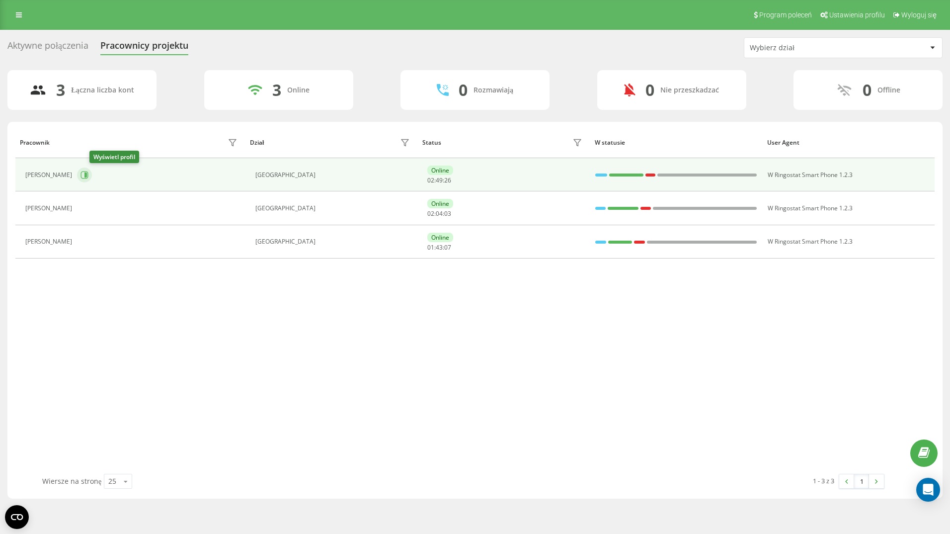
click at [88, 173] on icon at bounding box center [84, 174] width 7 height 7
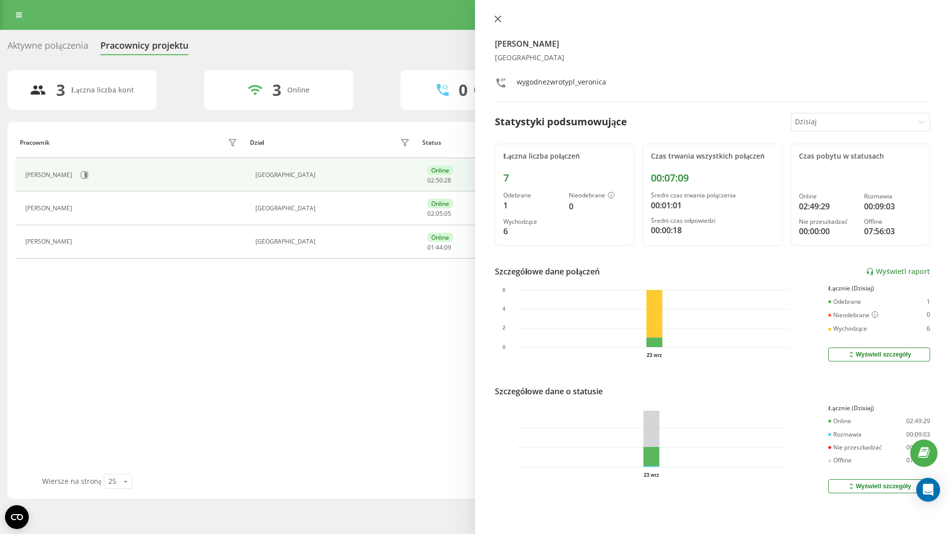
click at [495, 17] on icon at bounding box center [498, 19] width 6 height 6
